Goal: Information Seeking & Learning: Learn about a topic

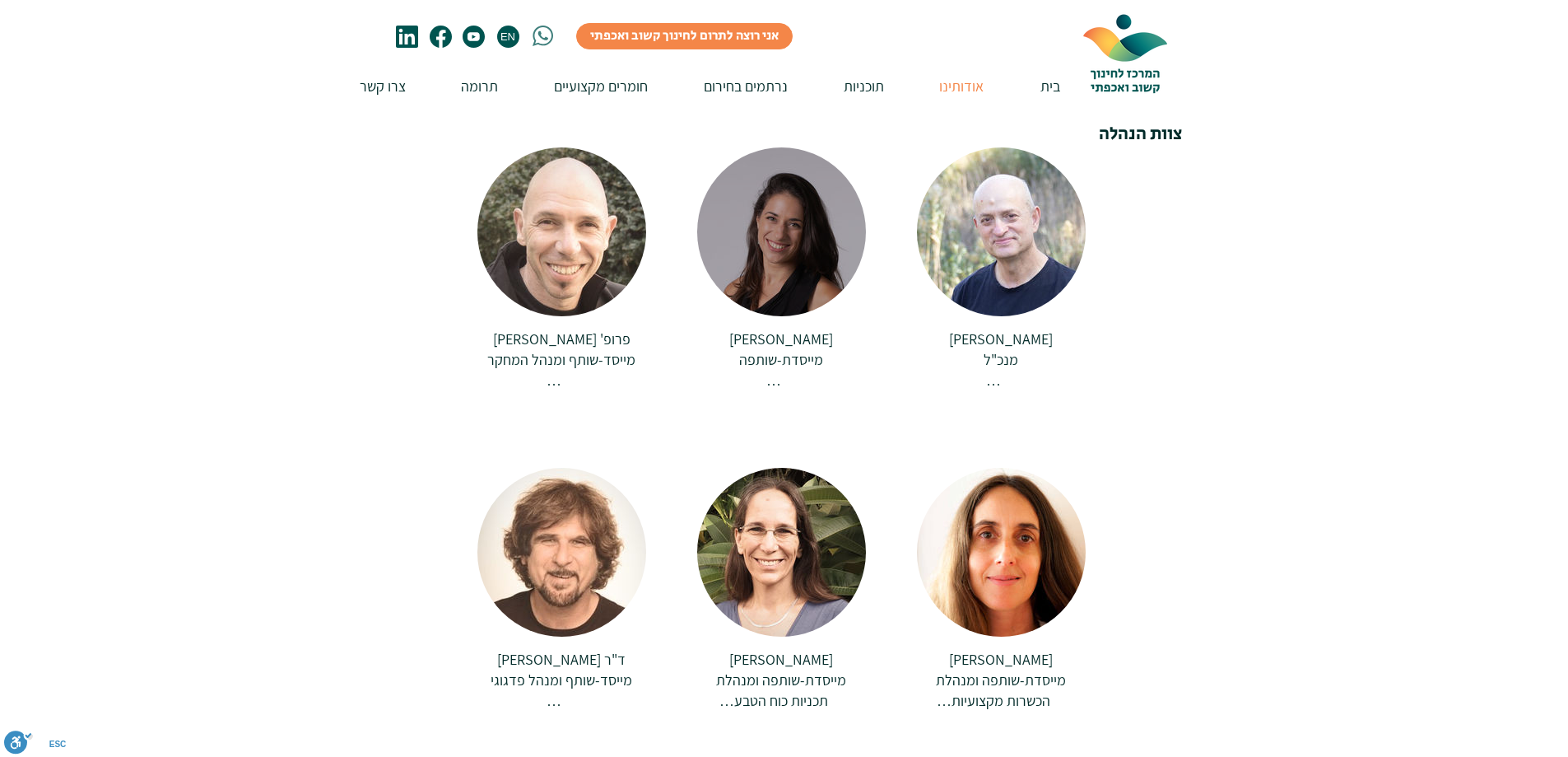
scroll to position [247, 0]
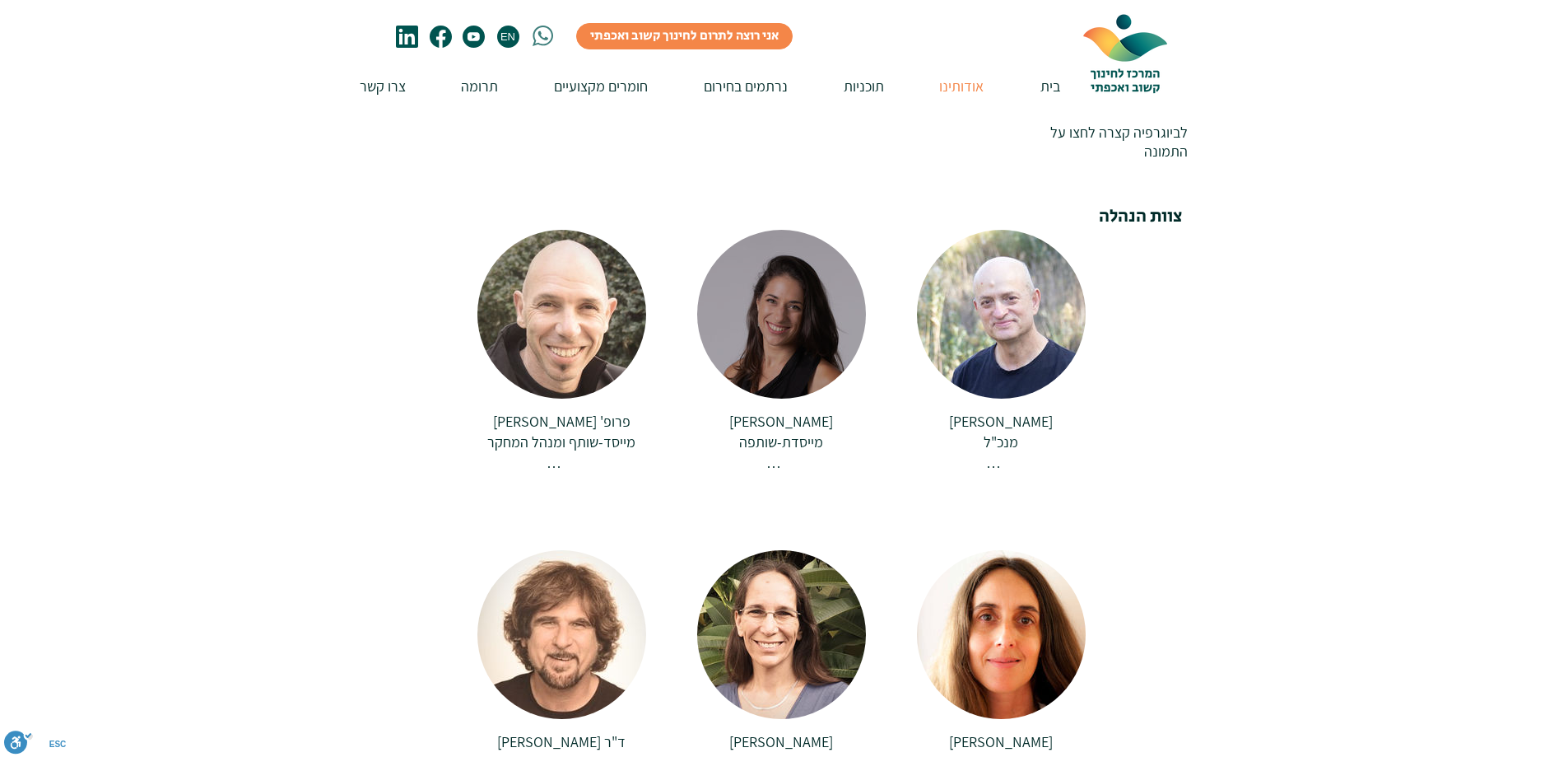
click at [796, 377] on div at bounding box center [781, 313] width 169 height 169
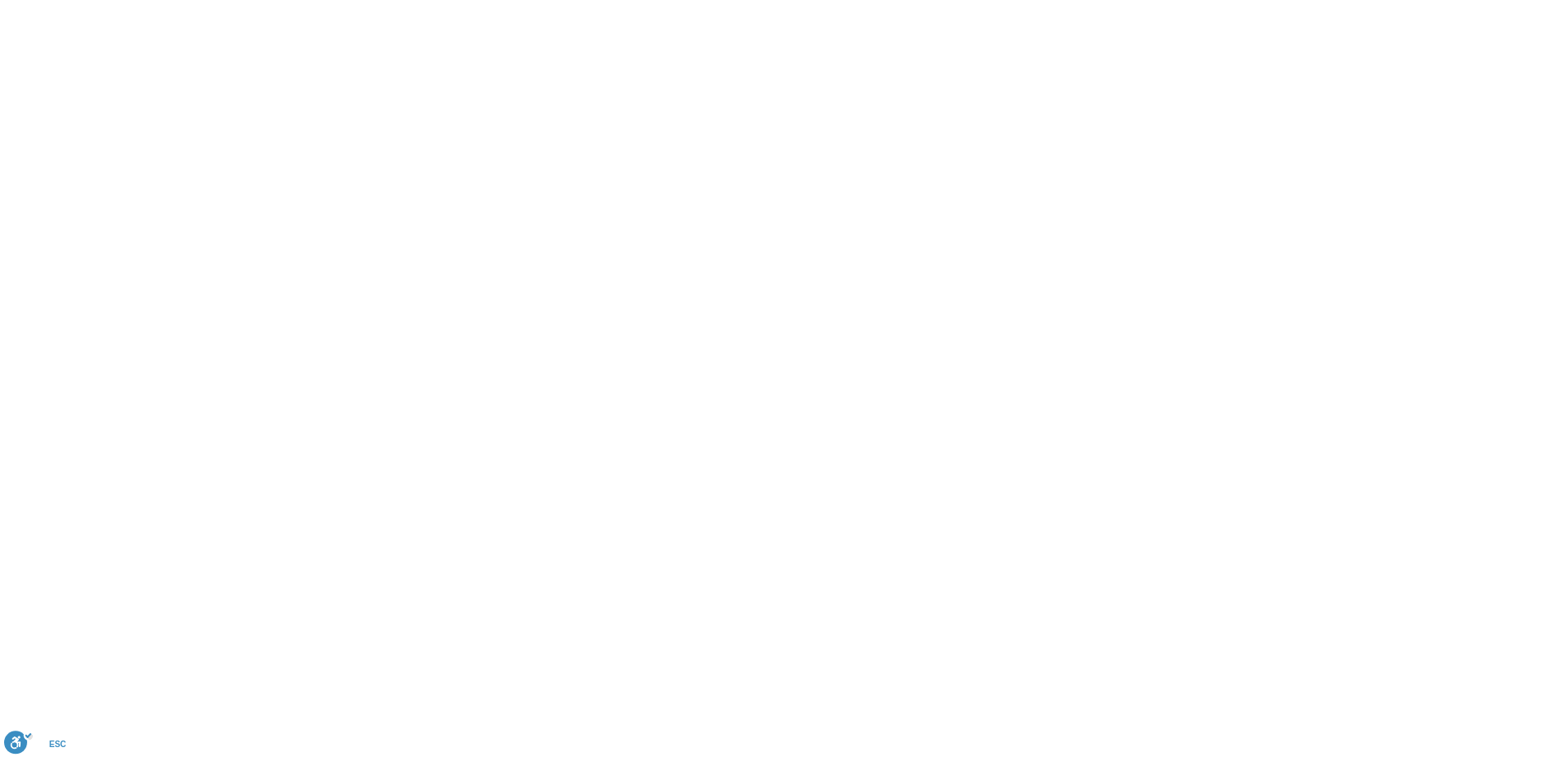
scroll to position [0, 0]
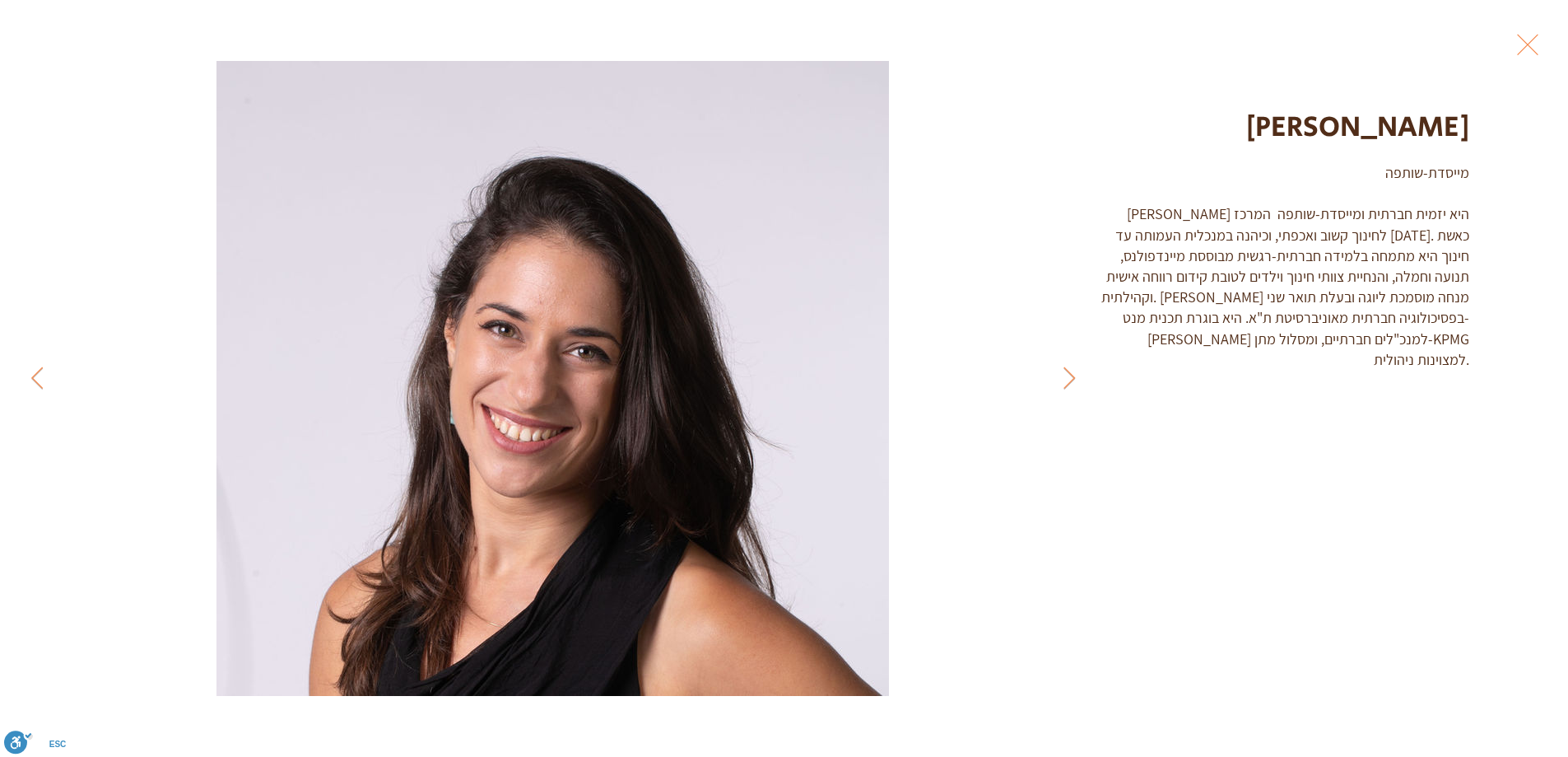
click at [1067, 367] on icon "Previous Item" at bounding box center [1069, 378] width 12 height 23
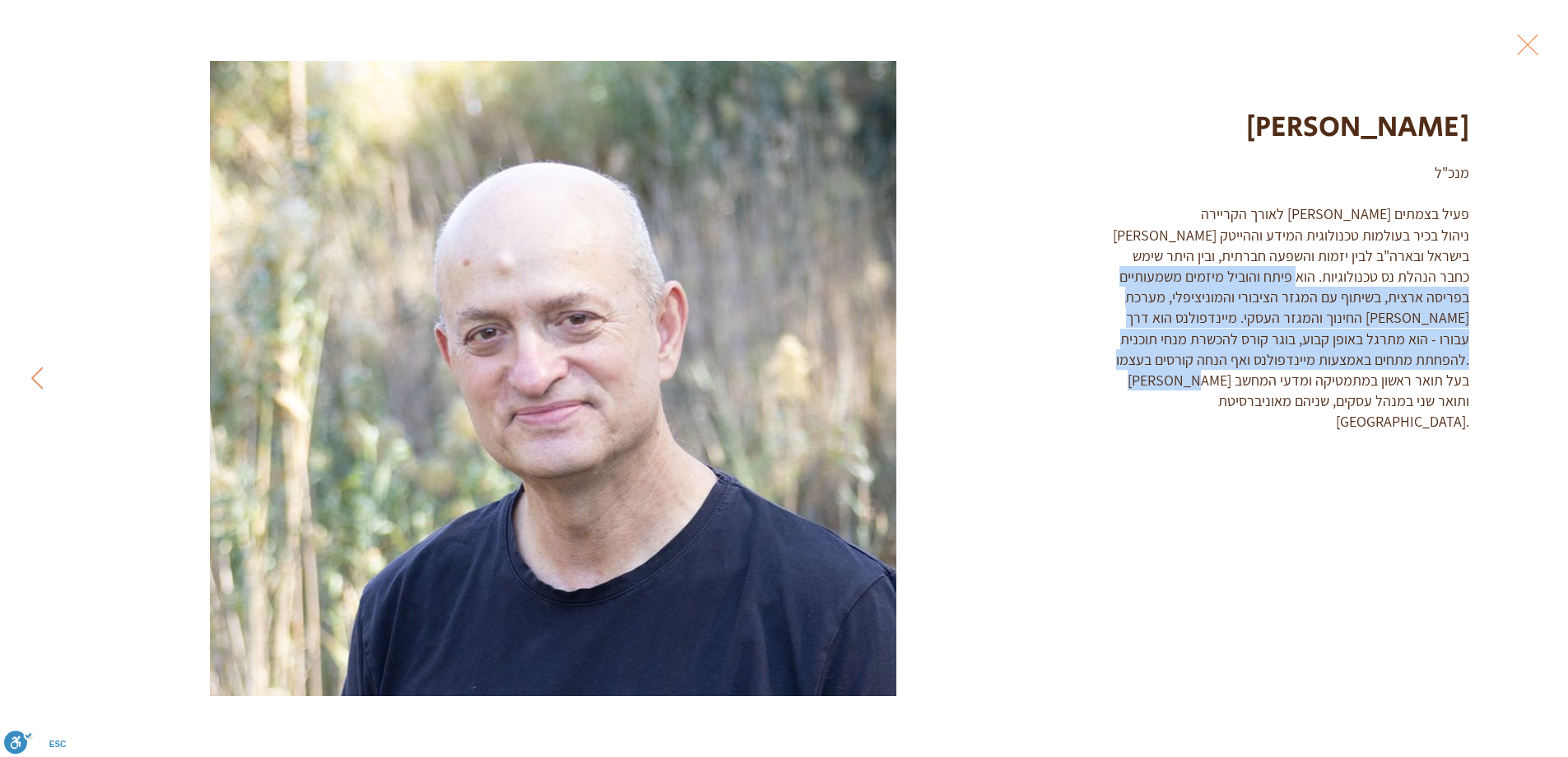
drag, startPoint x: 1423, startPoint y: 283, endPoint x: 1227, endPoint y: 359, distance: 210.2
click at [1227, 359] on div "מנכ"ל לאורך הקריירה [PERSON_NAME] פעיל בצמתים [PERSON_NAME] ניהול בכיר בעולמות …" at bounding box center [1285, 297] width 369 height 270
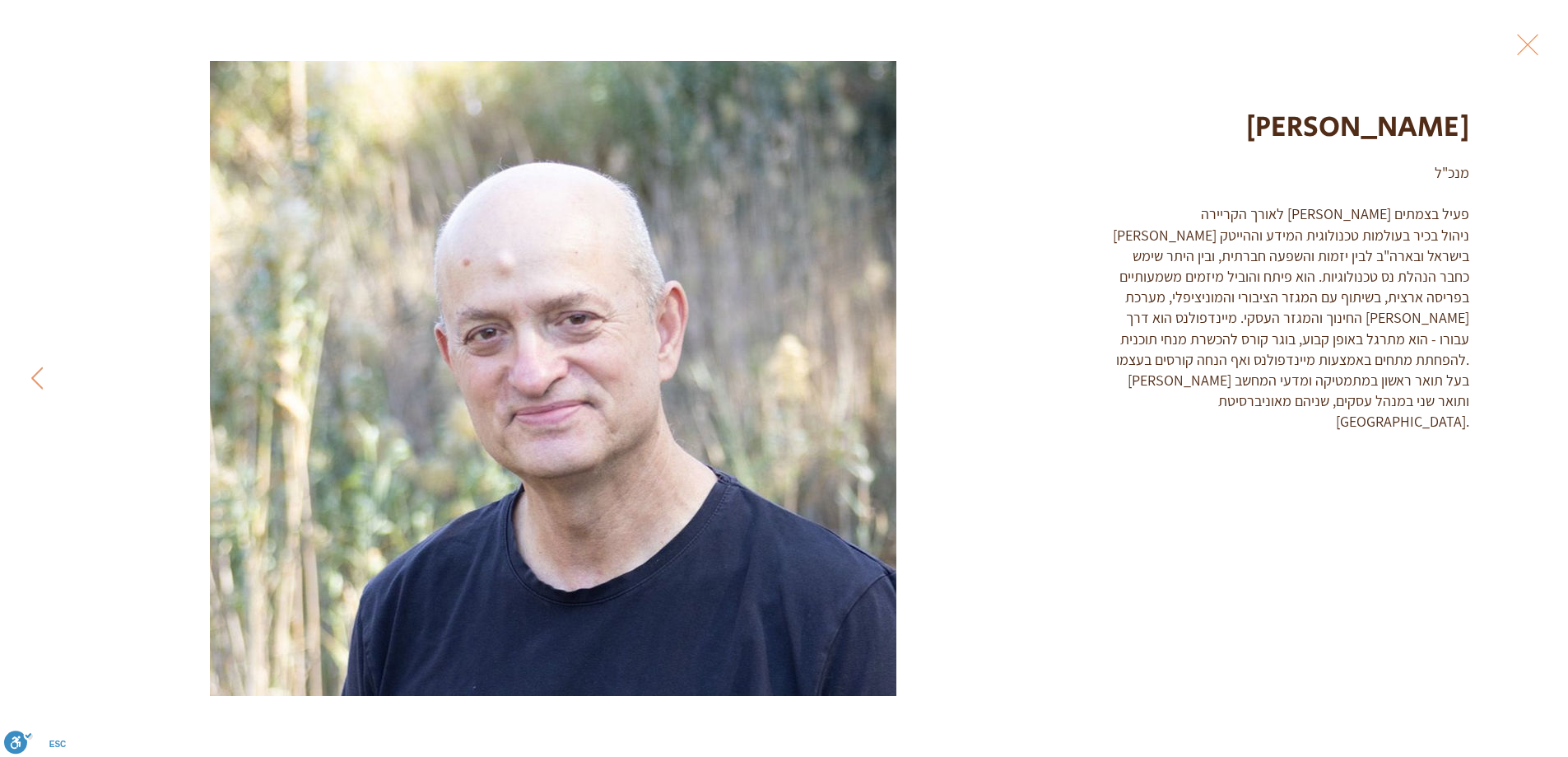
click at [899, 365] on div "Gallery item, detailed view" at bounding box center [553, 378] width 958 height 635
click at [1527, 46] on button "Exit expand mode" at bounding box center [1526, 42] width 31 height 36
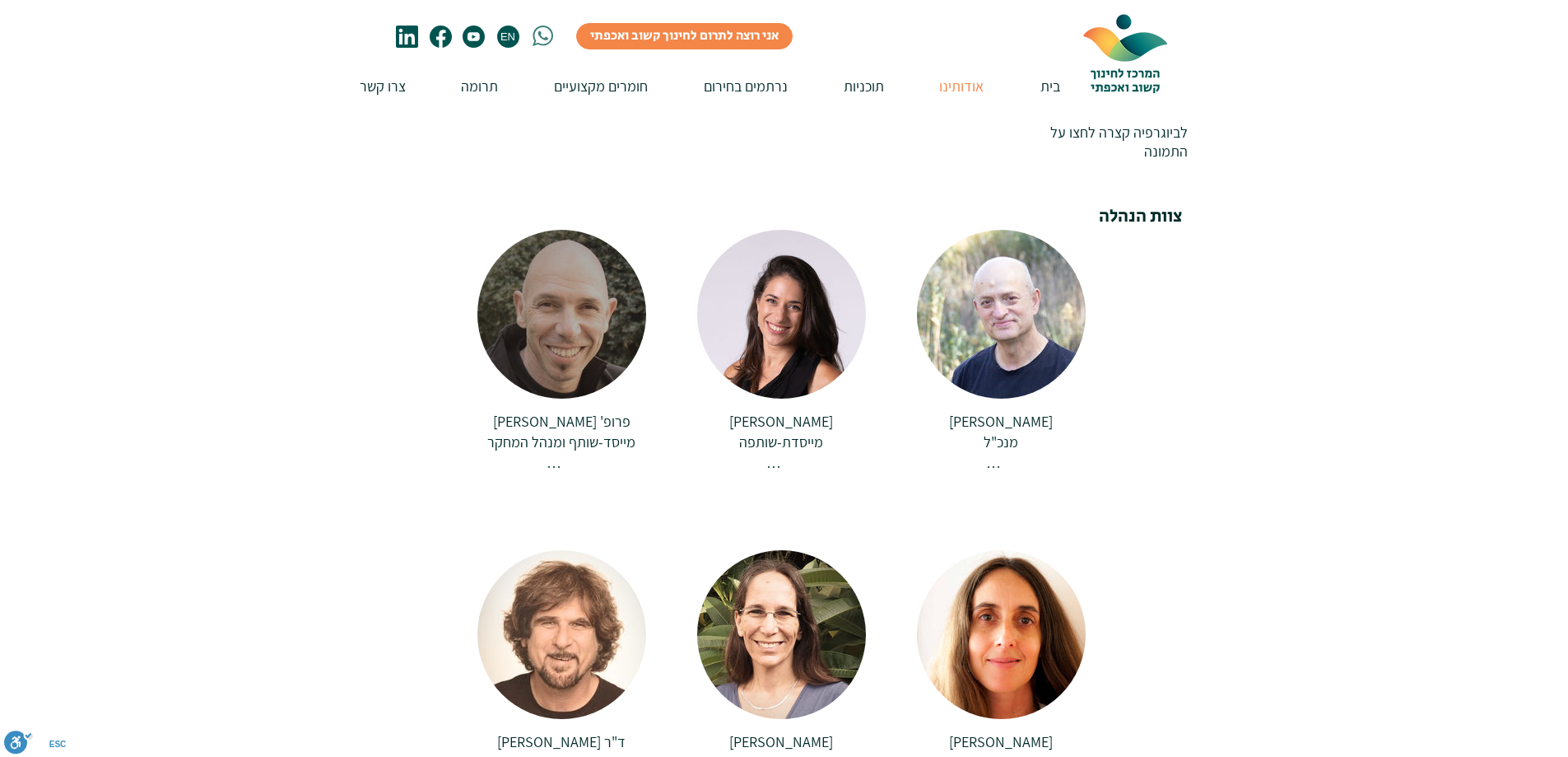
click at [608, 291] on div at bounding box center [561, 313] width 169 height 169
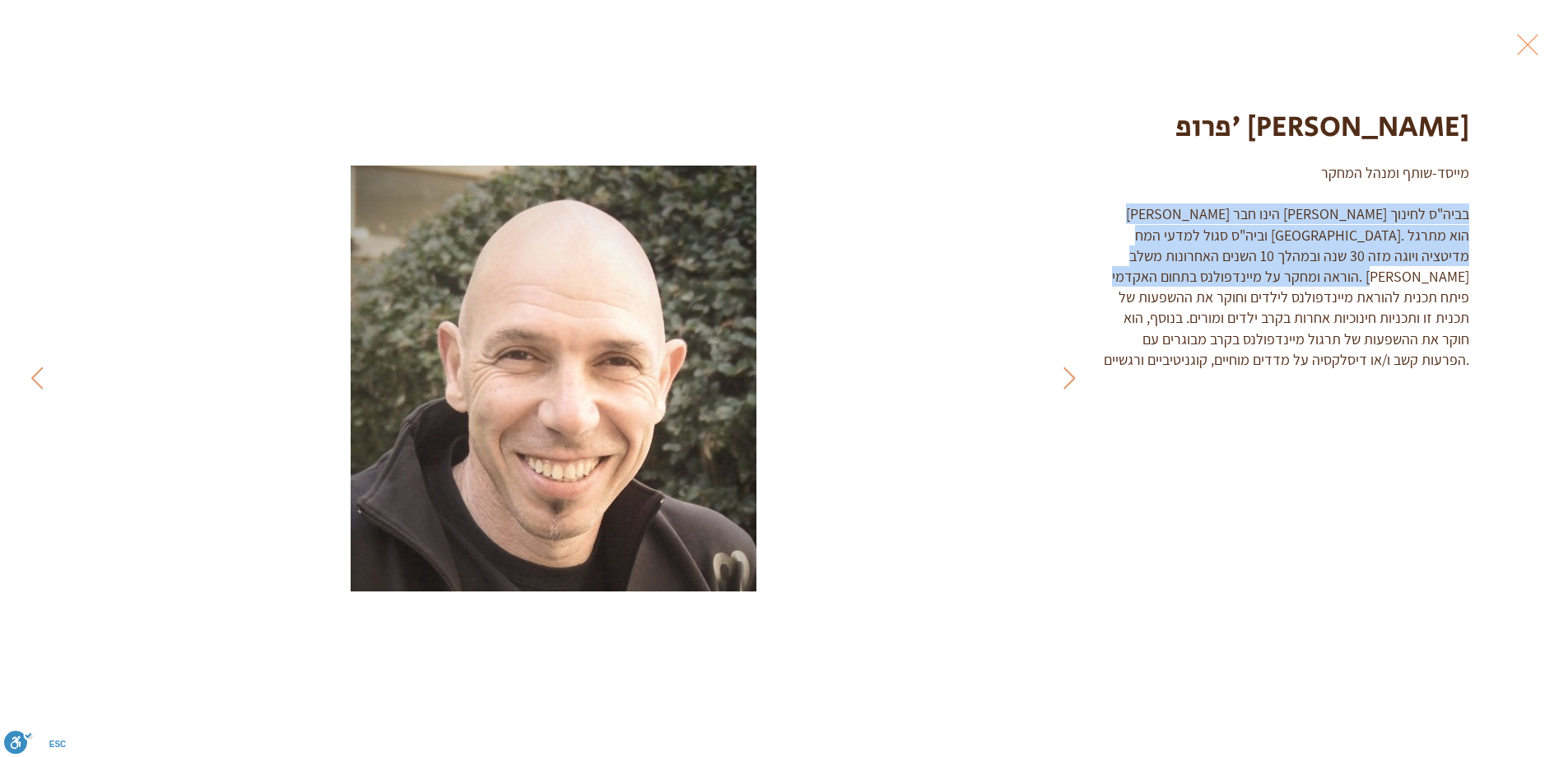
drag, startPoint x: 1278, startPoint y: 268, endPoint x: 1425, endPoint y: 184, distance: 169.3
click at [1425, 184] on div "מייסד-שותף ומנהל המחקר [PERSON_NAME] הינו חבר [PERSON_NAME] בביה"ס לחינוך וביה"…" at bounding box center [1285, 266] width 369 height 208
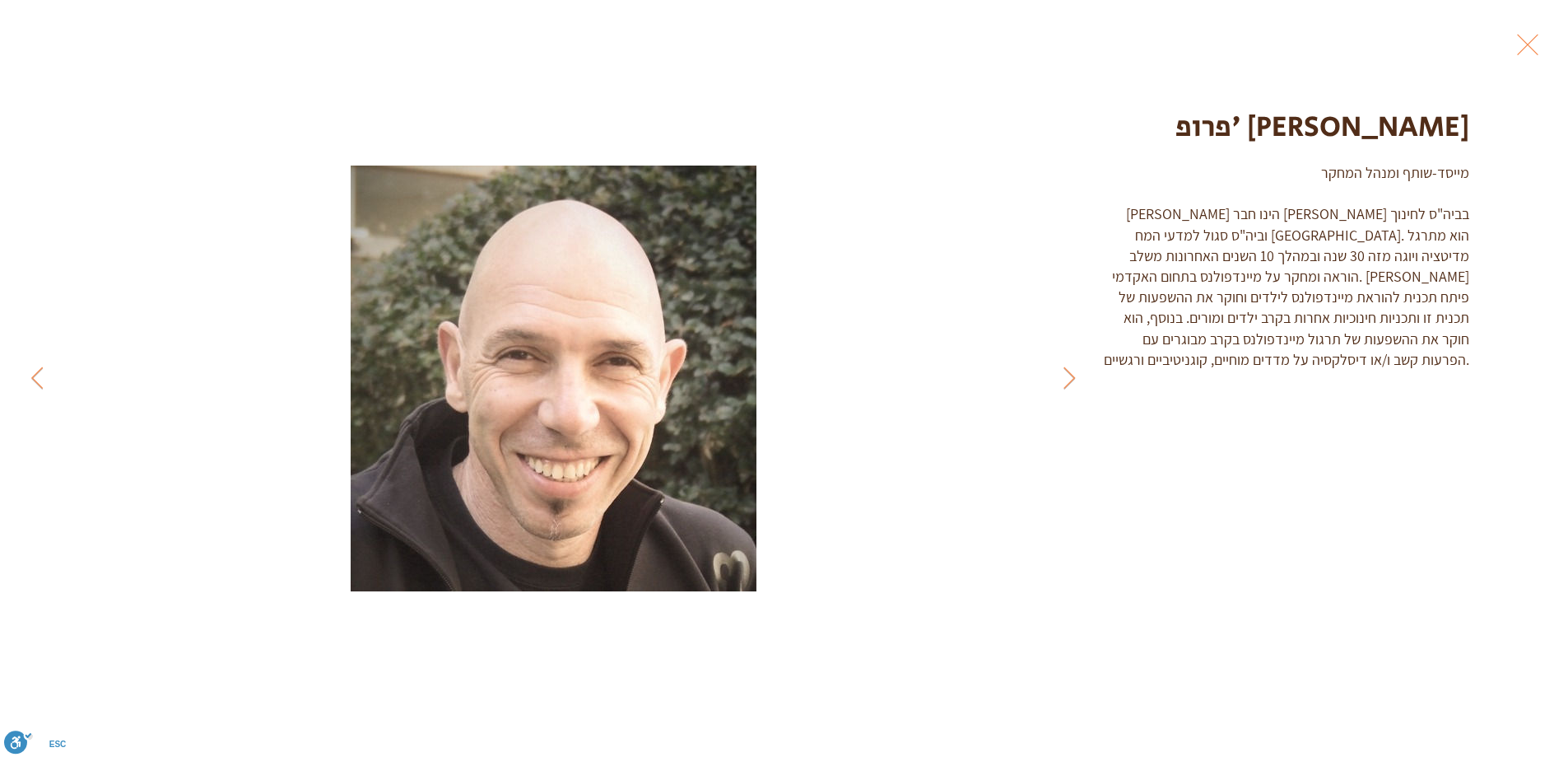
click at [1171, 338] on div "מייסד-שותף ומנהל המחקר [PERSON_NAME] הינו חבר [PERSON_NAME] בביה"ס לחינוך וביה"…" at bounding box center [1285, 266] width 369 height 208
drag, startPoint x: 1312, startPoint y: 259, endPoint x: 1243, endPoint y: 281, distance: 72.4
click at [1243, 281] on div "מייסד-שותף ומנהל המחקר [PERSON_NAME] הינו חבר [PERSON_NAME] בביה"ס לחינוך וביה"…" at bounding box center [1285, 266] width 369 height 208
drag, startPoint x: 1243, startPoint y: 281, endPoint x: 1359, endPoint y: 248, distance: 120.6
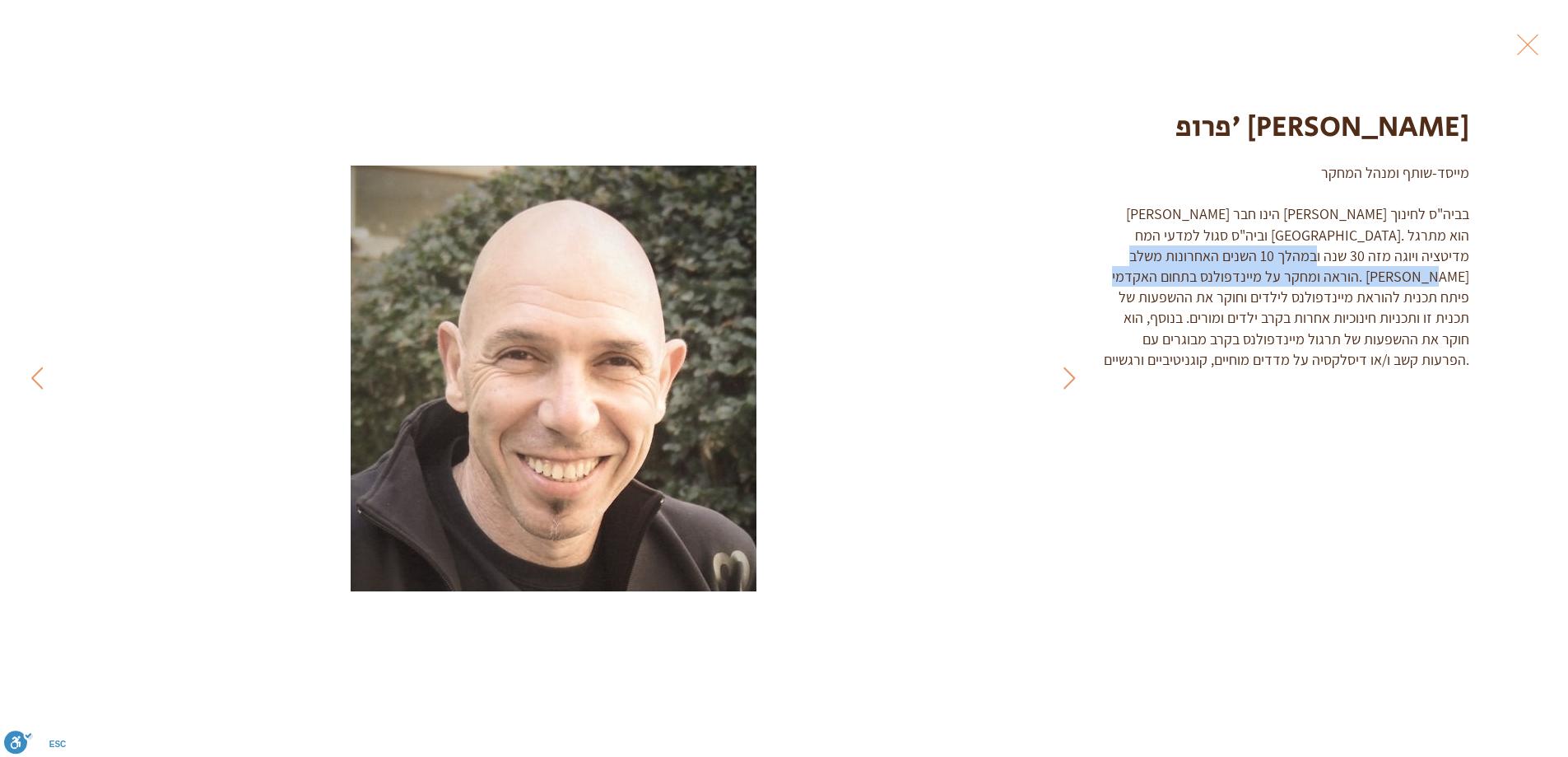
click at [1359, 248] on div "מייסד-שותף ומנהל המחקר [PERSON_NAME] הינו חבר [PERSON_NAME] בביה"ס לחינוך וביה"…" at bounding box center [1285, 266] width 369 height 208
click at [1292, 242] on div "מייסד-שותף ומנהל המחקר [PERSON_NAME] הינו חבר [PERSON_NAME] בביה"ס לחינוך וביה"…" at bounding box center [1285, 266] width 369 height 208
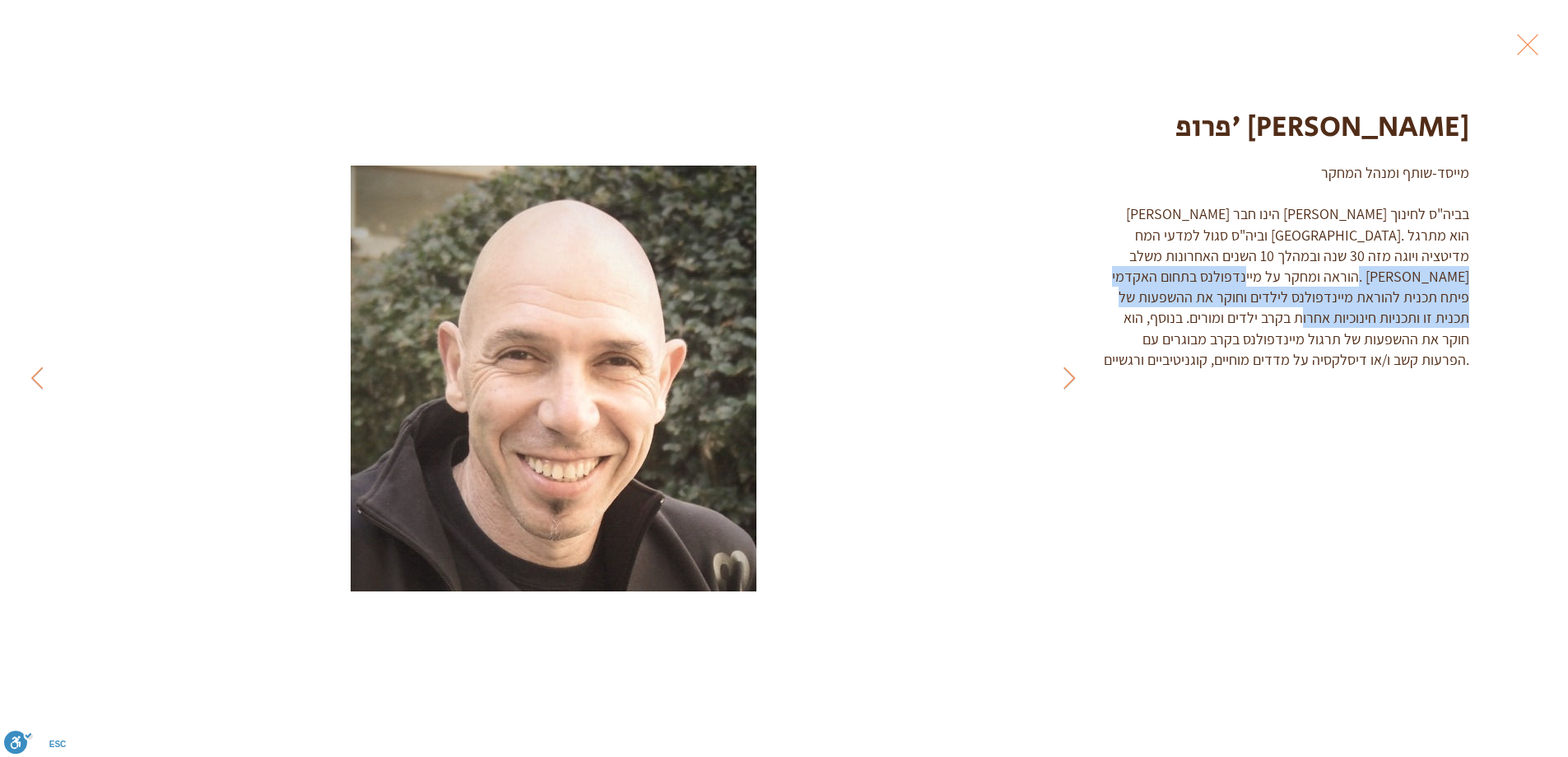
drag, startPoint x: 1417, startPoint y: 267, endPoint x: 1388, endPoint y: 319, distance: 59.5
click at [1388, 319] on div "מייסד-שותף ומנהל המחקר [PERSON_NAME] הינו חבר [PERSON_NAME] בביה"ס לחינוך וביה"…" at bounding box center [1285, 266] width 369 height 208
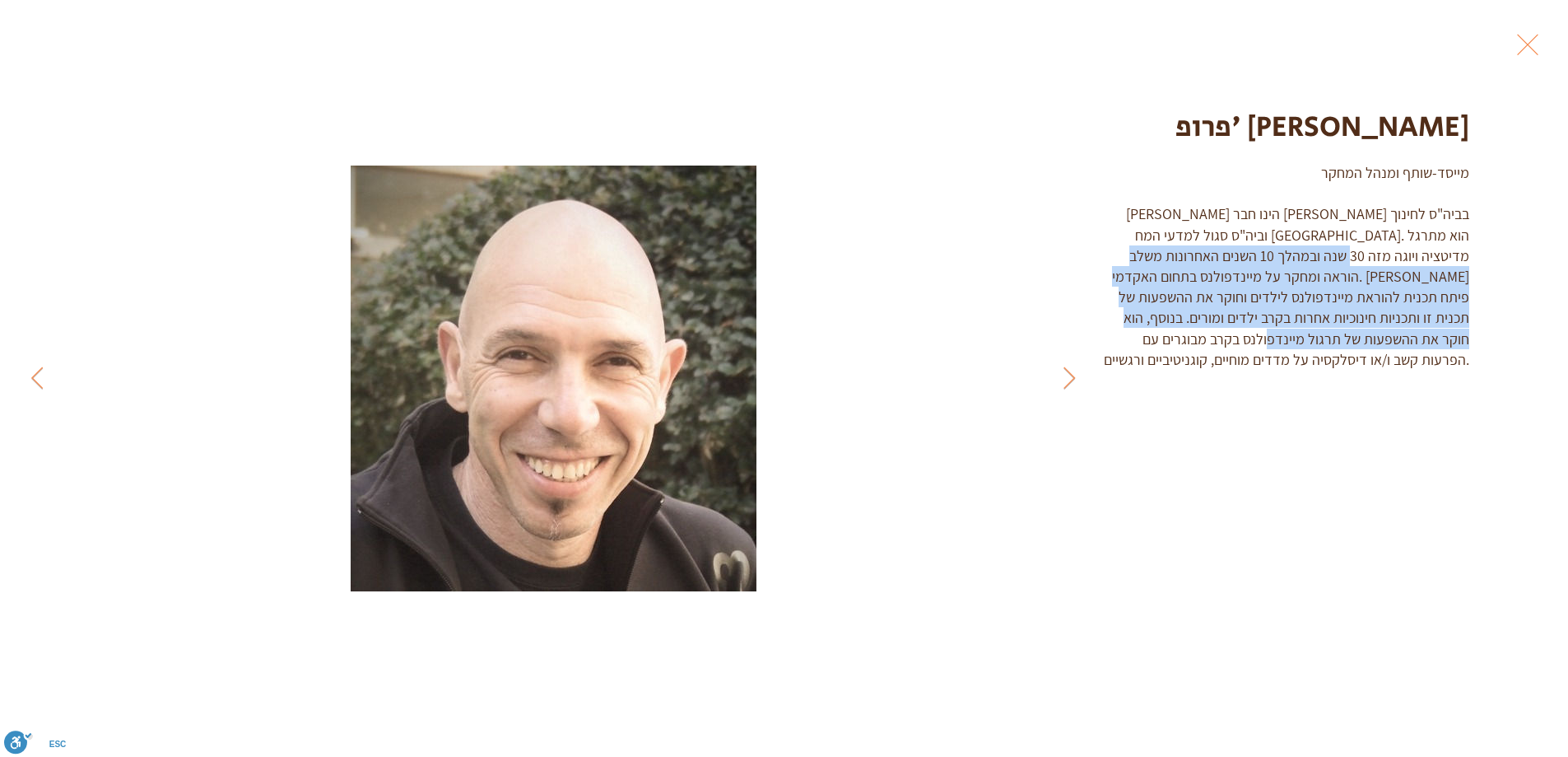
drag, startPoint x: 1361, startPoint y: 333, endPoint x: 1405, endPoint y: 259, distance: 86.1
click at [1405, 259] on div "מייסד-שותף ומנהל המחקר [PERSON_NAME] הינו חבר [PERSON_NAME] בביה"ס לחינוך וביה"…" at bounding box center [1285, 266] width 369 height 208
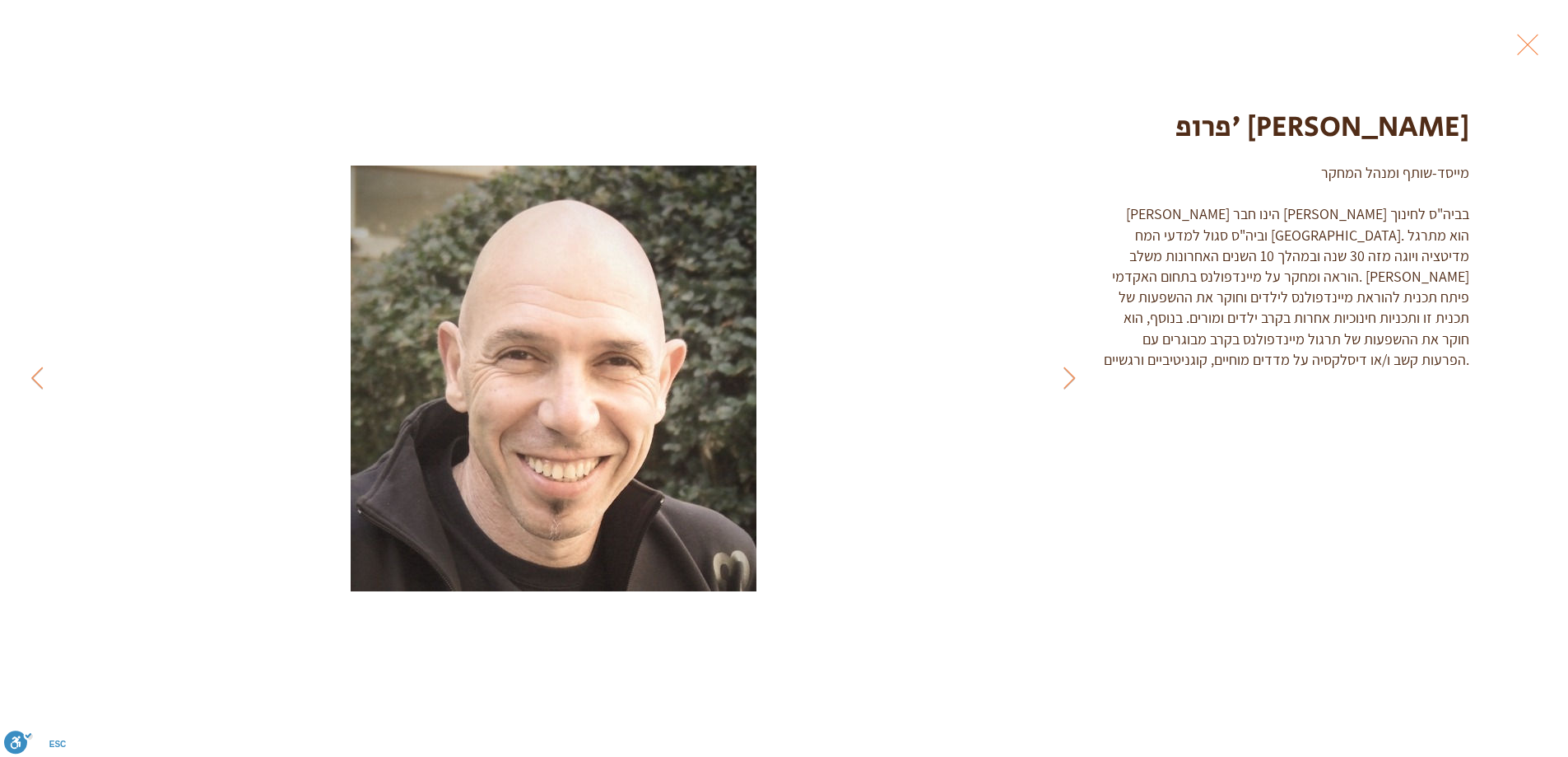
click at [1394, 112] on h1 "פרופ' [PERSON_NAME]" at bounding box center [1285, 126] width 369 height 41
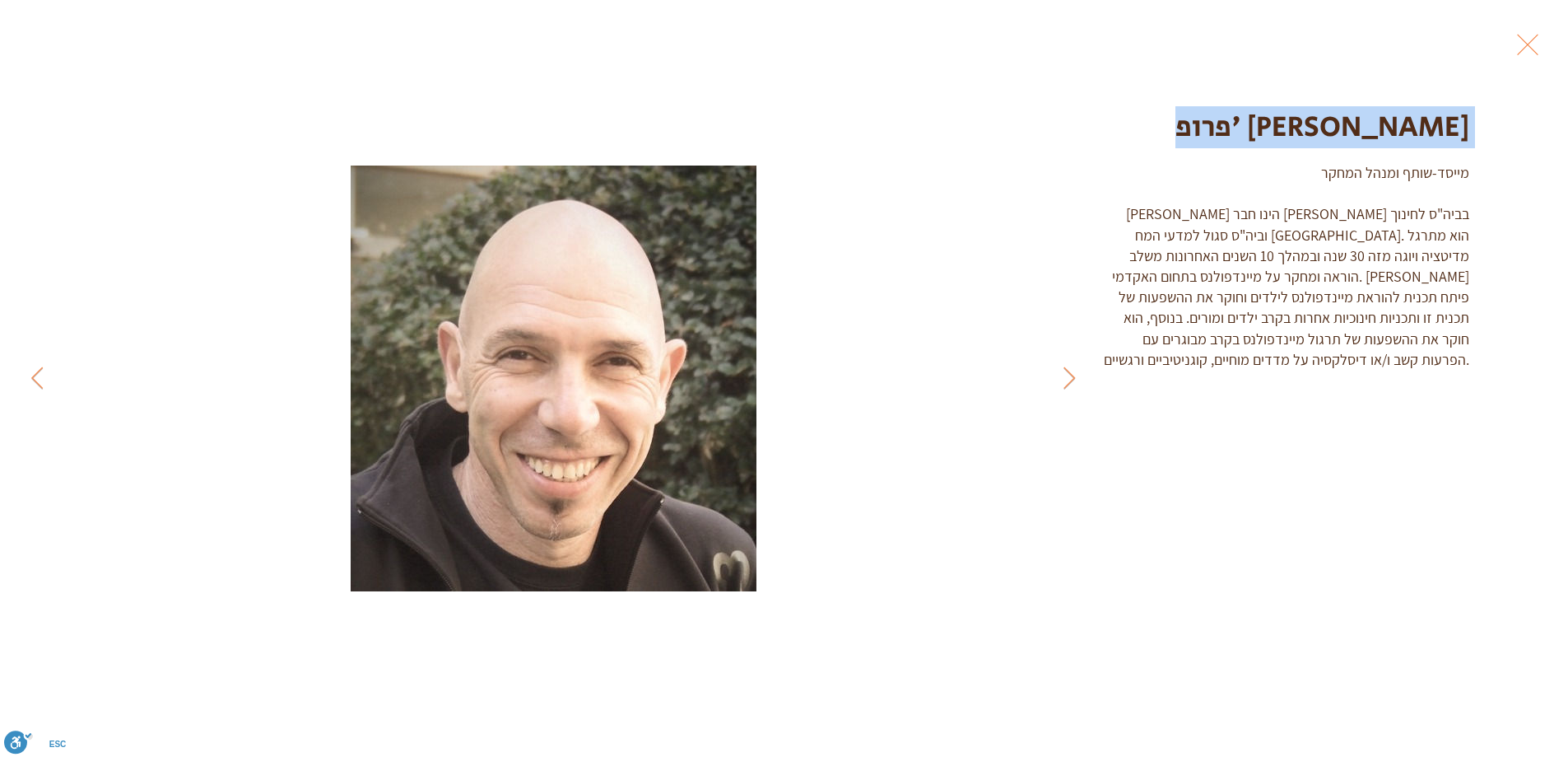
click at [1394, 112] on h1 "פרופ' [PERSON_NAME]" at bounding box center [1285, 126] width 369 height 41
